Goal: Check status: Check status

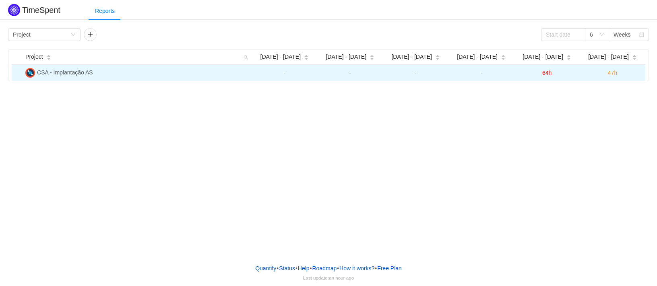
click at [30, 72] on img at bounding box center [30, 73] width 10 height 10
click at [65, 74] on span "CSA - Implantação AS" at bounding box center [65, 72] width 56 height 6
click at [29, 72] on img at bounding box center [30, 73] width 10 height 10
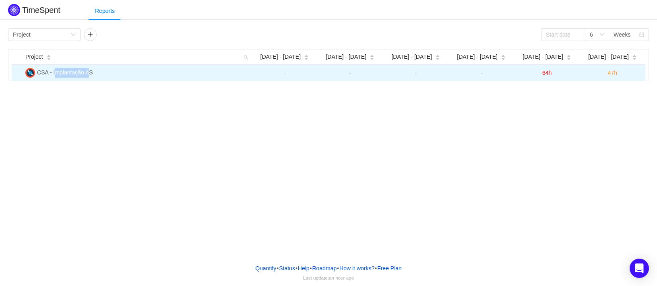
click at [83, 72] on span "CSA - Implantação AS" at bounding box center [65, 72] width 56 height 6
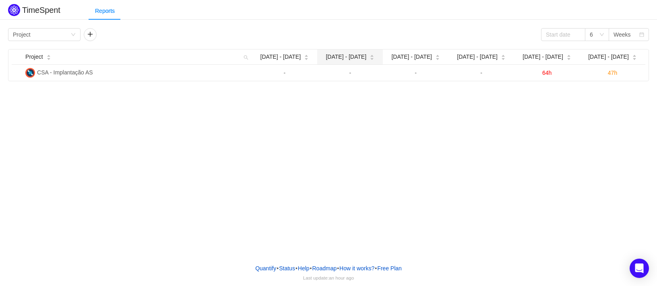
click at [374, 59] on div "[DATE] - [DATE]" at bounding box center [350, 57] width 49 height 8
click at [471, 58] on span "[DATE] - [DATE]" at bounding box center [477, 57] width 41 height 8
click at [624, 57] on div "[DATE] - [DATE]" at bounding box center [612, 57] width 49 height 8
